Goal: Information Seeking & Learning: Compare options

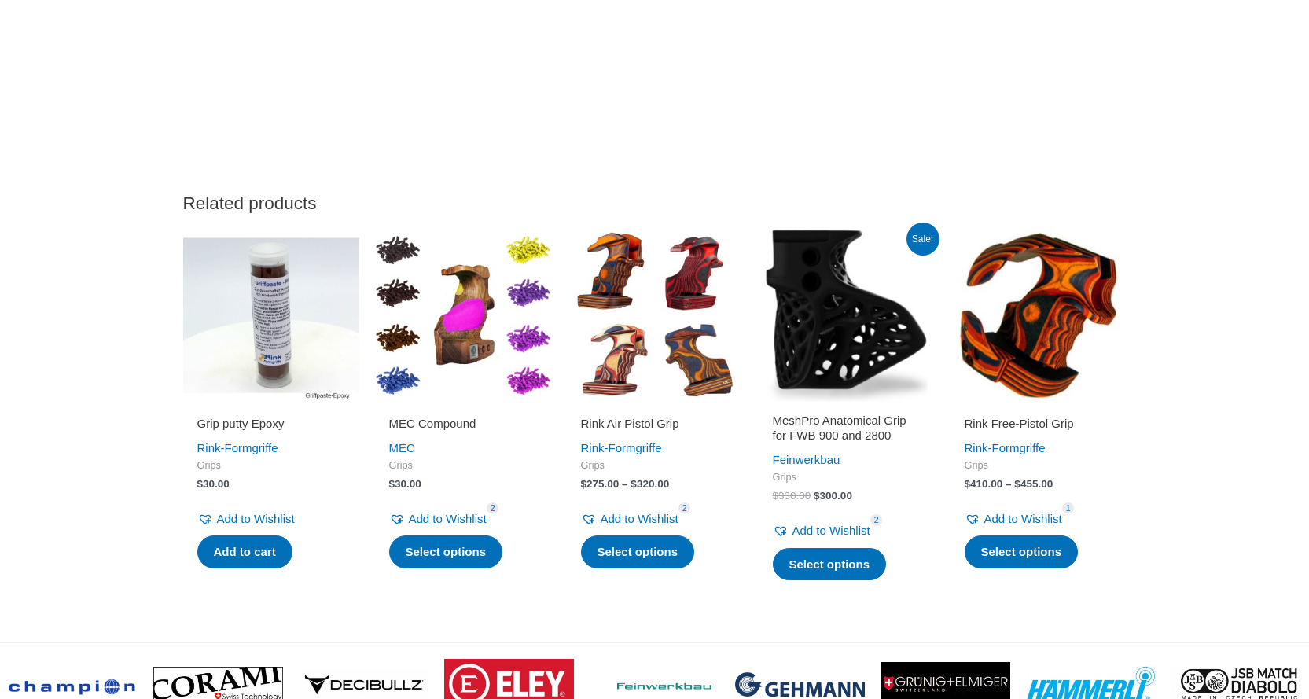
scroll to position [5110, 0]
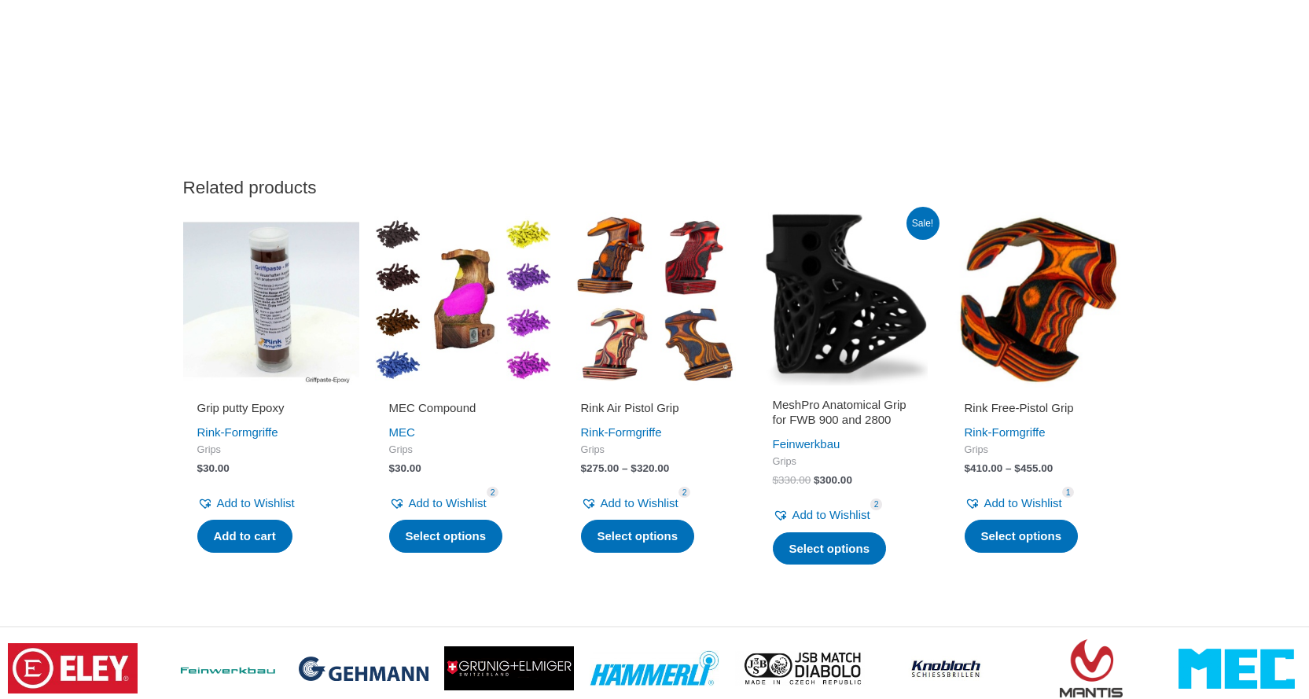
click at [620, 320] on img at bounding box center [655, 299] width 176 height 176
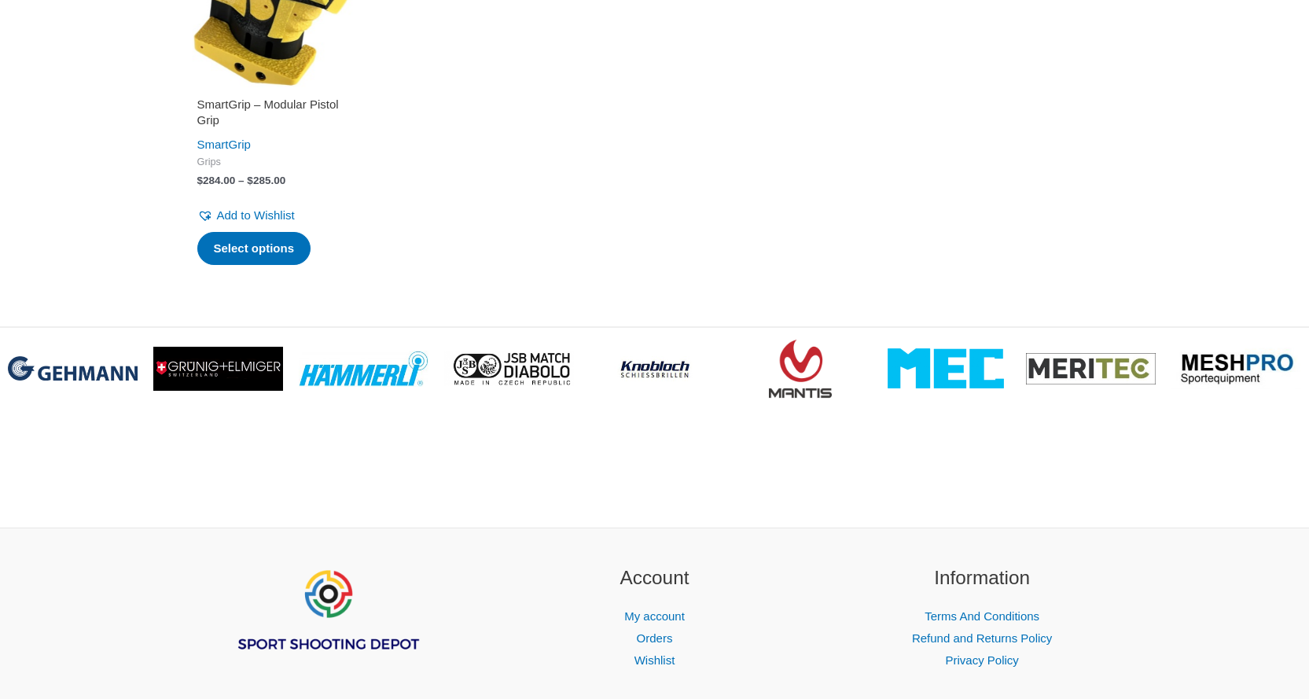
scroll to position [5375, 0]
